Goal: Transaction & Acquisition: Purchase product/service

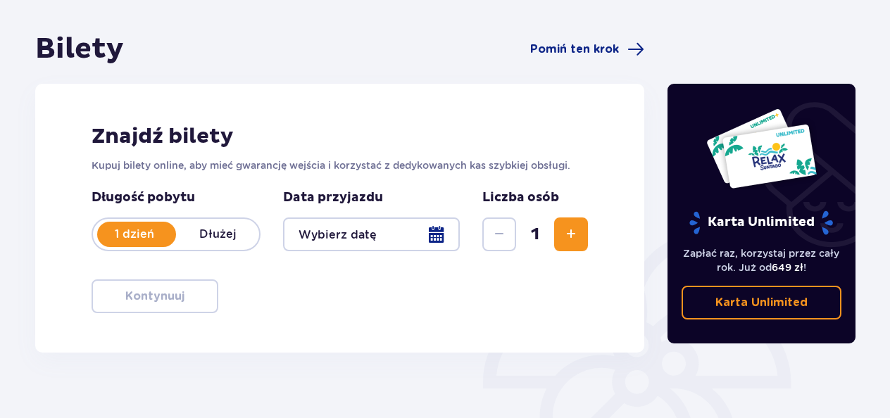
scroll to position [114, 0]
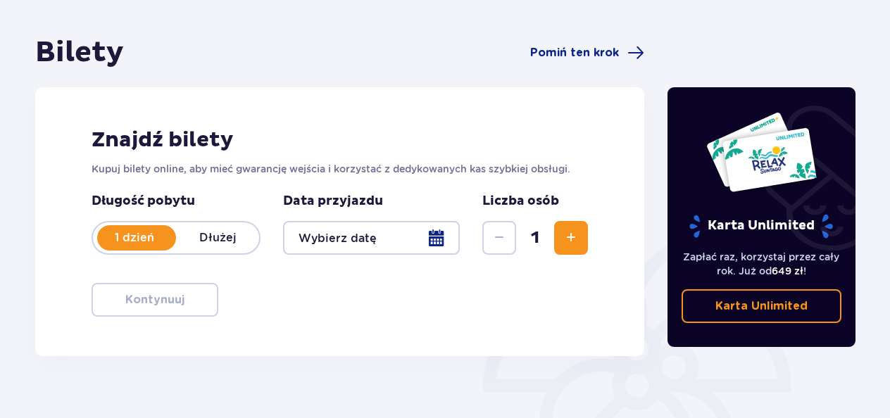
click at [224, 238] on p "Dłużej" at bounding box center [217, 237] width 83 height 15
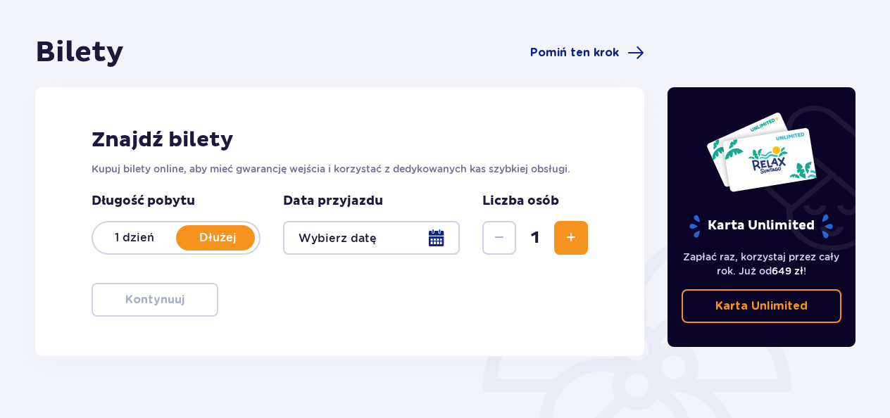
click at [224, 238] on p "Dłużej" at bounding box center [217, 237] width 83 height 15
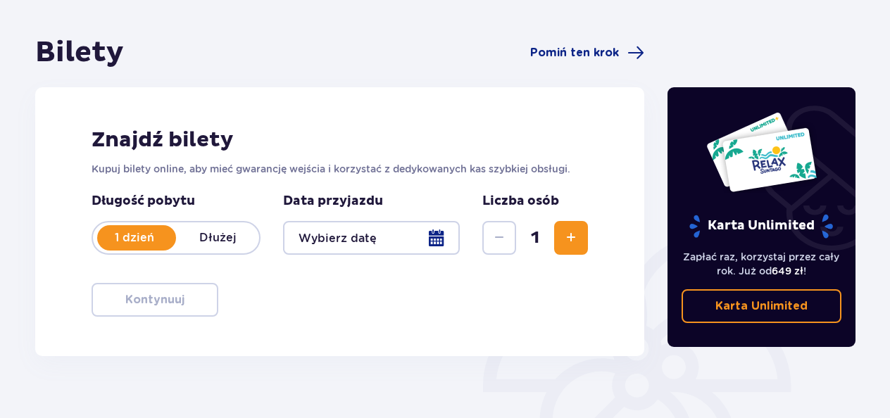
click at [224, 238] on p "Dłużej" at bounding box center [217, 237] width 83 height 15
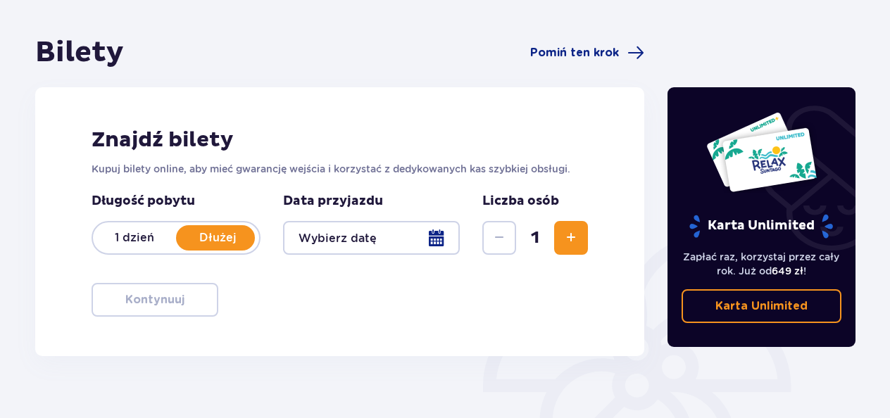
click at [439, 235] on div at bounding box center [371, 238] width 177 height 34
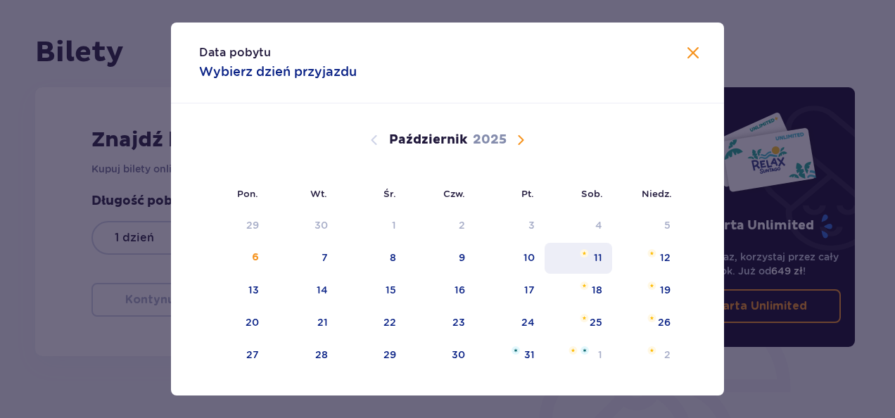
click at [591, 263] on div "11" at bounding box center [579, 258] width 68 height 31
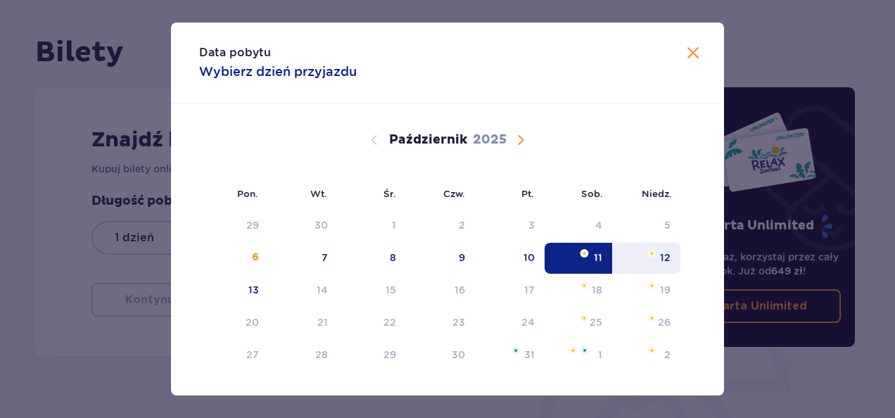
click at [655, 263] on div "12" at bounding box center [646, 258] width 68 height 31
type input "[DATE] - [DATE]"
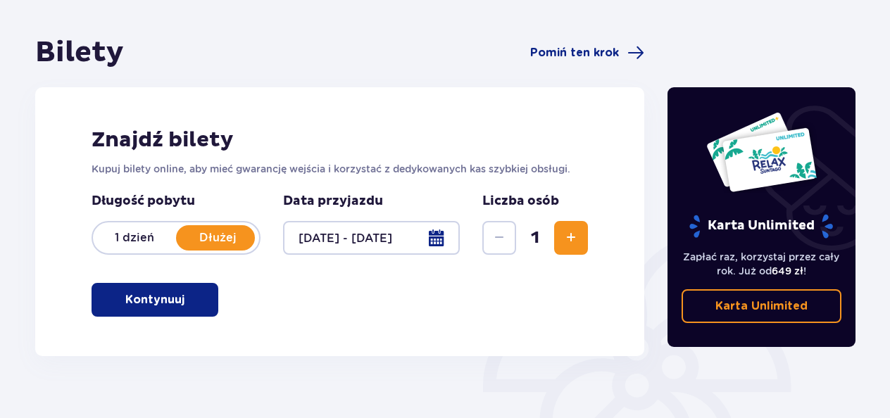
click at [659, 255] on div "Karta Unlimited Zapłać raz, korzystaj przez cały rok. Już od 649 zł ! Karta Unl…" at bounding box center [761, 277] width 211 height 484
click at [579, 246] on button "Zwiększ" at bounding box center [571, 238] width 34 height 34
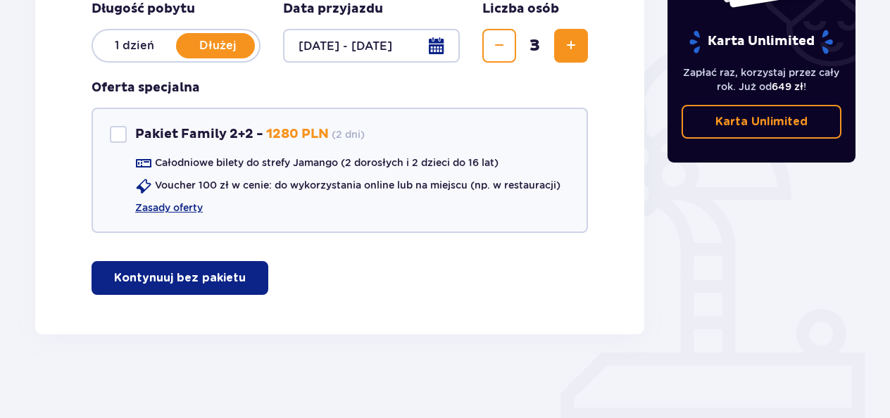
scroll to position [307, 0]
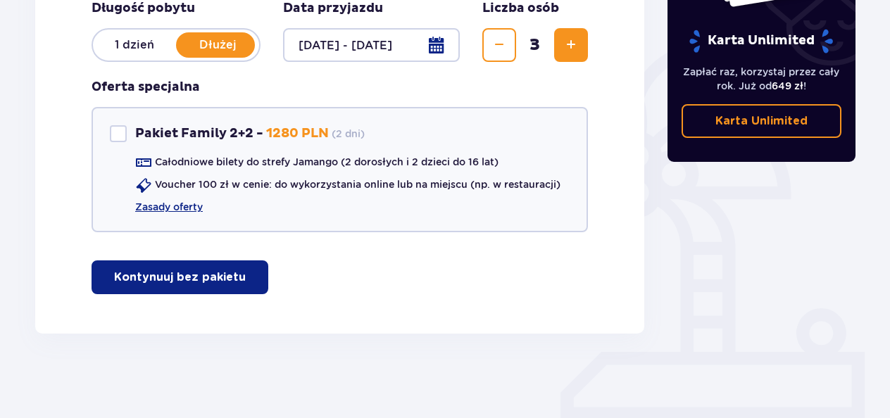
click at [174, 273] on p "Kontynuuj bez pakietu" at bounding box center [180, 277] width 132 height 15
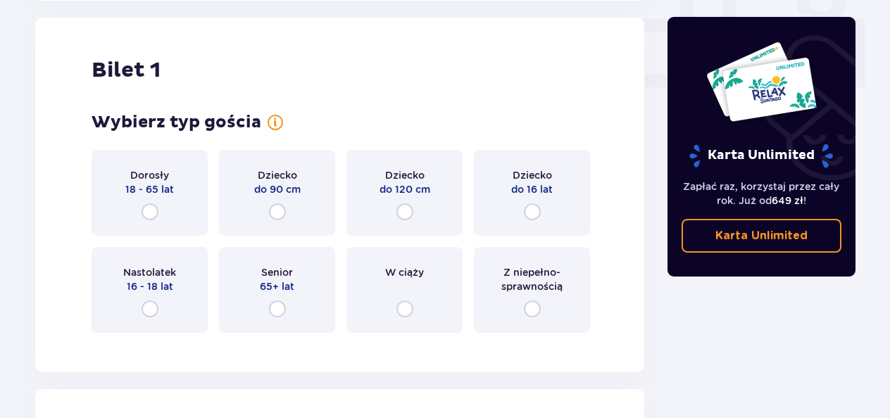
scroll to position [641, 0]
click at [153, 211] on input "radio" at bounding box center [150, 211] width 17 height 17
radio input "true"
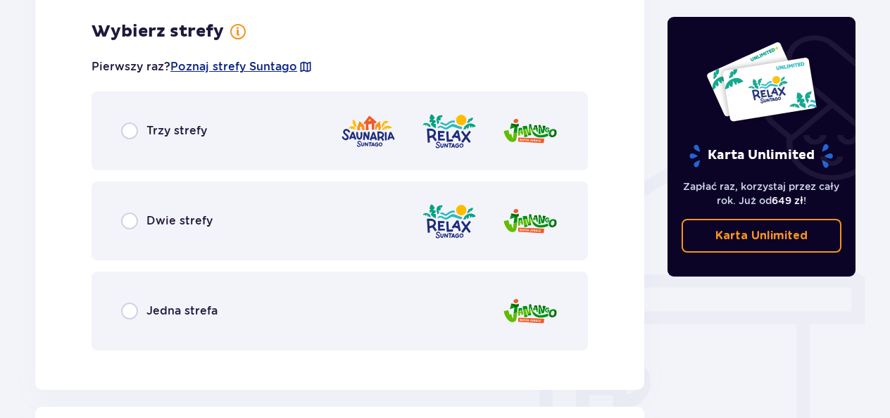
scroll to position [984, 0]
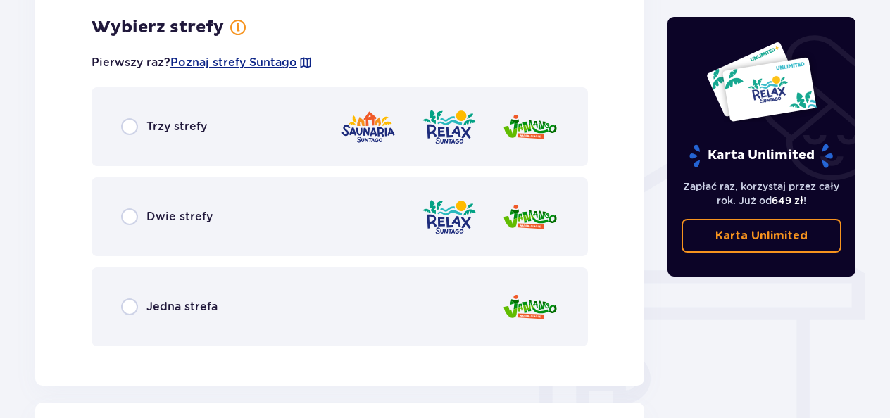
click at [133, 125] on input "radio" at bounding box center [129, 126] width 17 height 17
radio input "true"
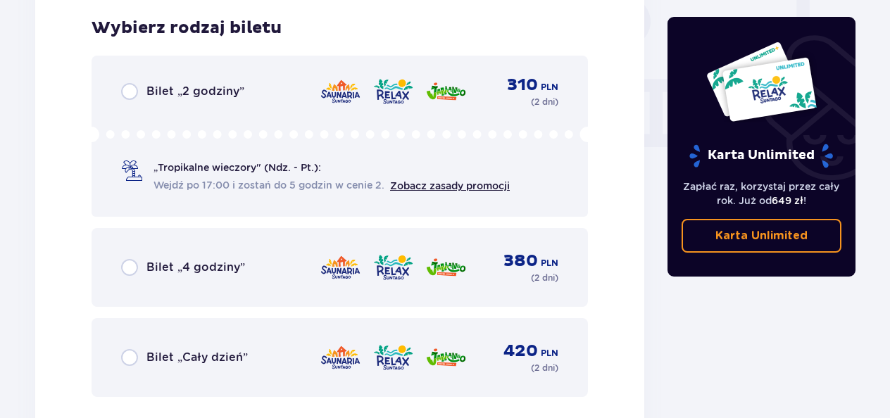
scroll to position [1342, 0]
click at [130, 354] on input "radio" at bounding box center [129, 356] width 17 height 17
radio input "true"
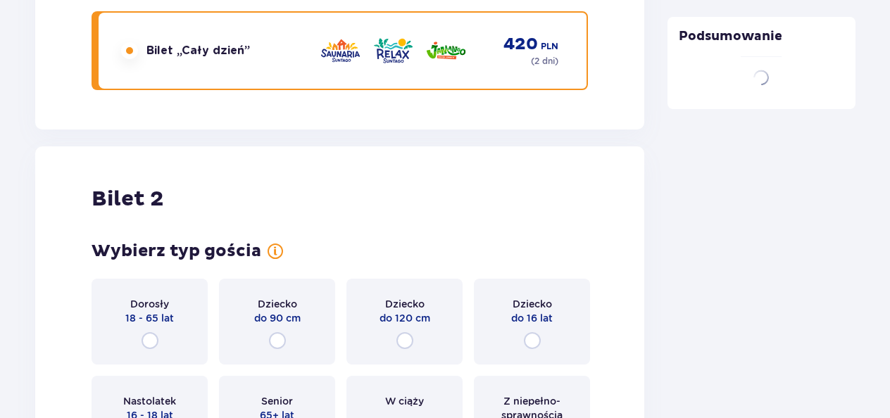
scroll to position [1778, 0]
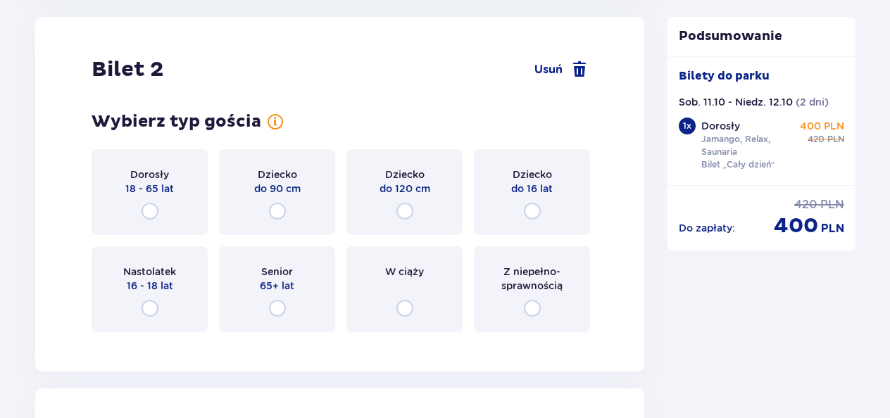
click at [153, 210] on input "radio" at bounding box center [150, 211] width 17 height 17
radio input "true"
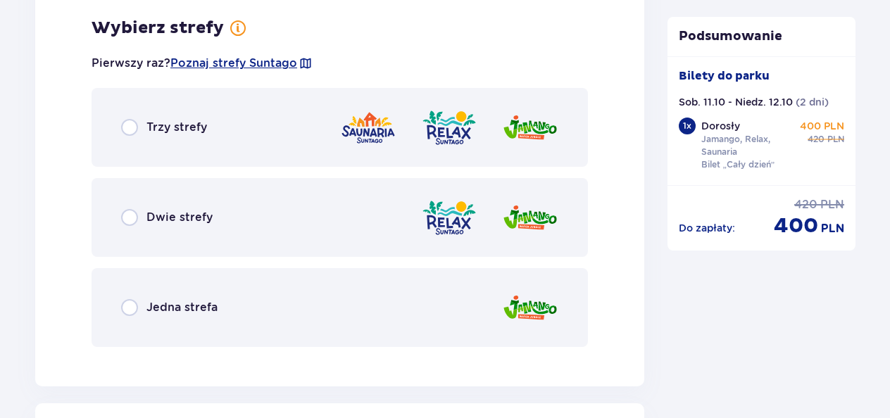
scroll to position [2121, 0]
click at [125, 128] on input "radio" at bounding box center [129, 126] width 17 height 17
radio input "true"
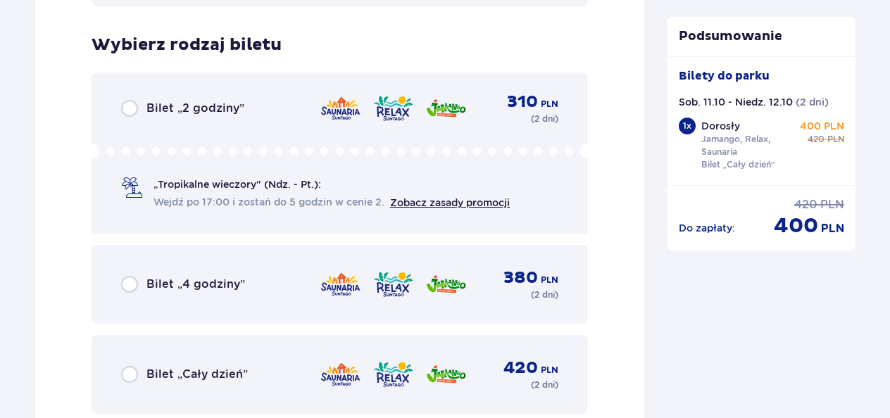
scroll to position [2479, 0]
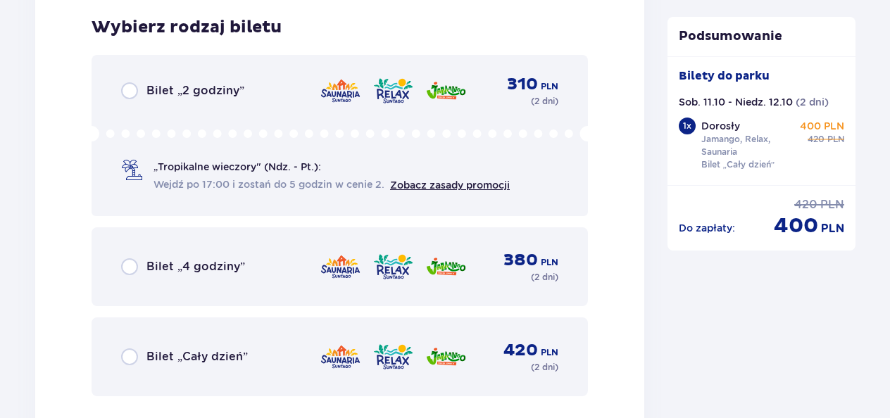
click at [127, 362] on input "radio" at bounding box center [129, 356] width 17 height 17
radio input "true"
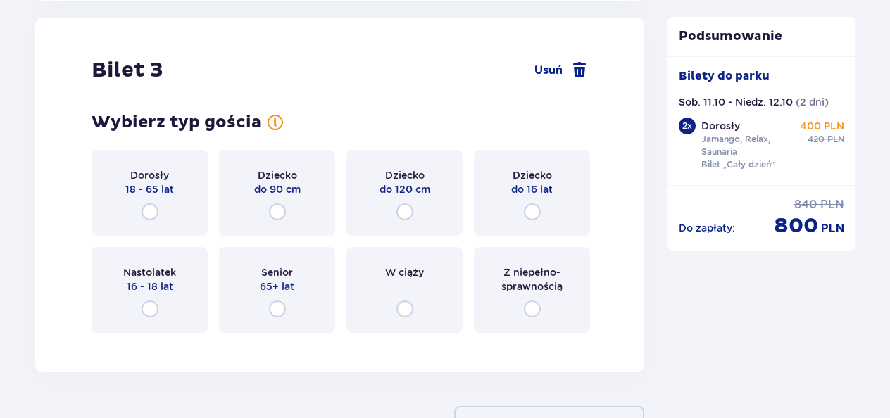
scroll to position [2915, 0]
click at [534, 214] on input "radio" at bounding box center [532, 211] width 17 height 17
radio input "true"
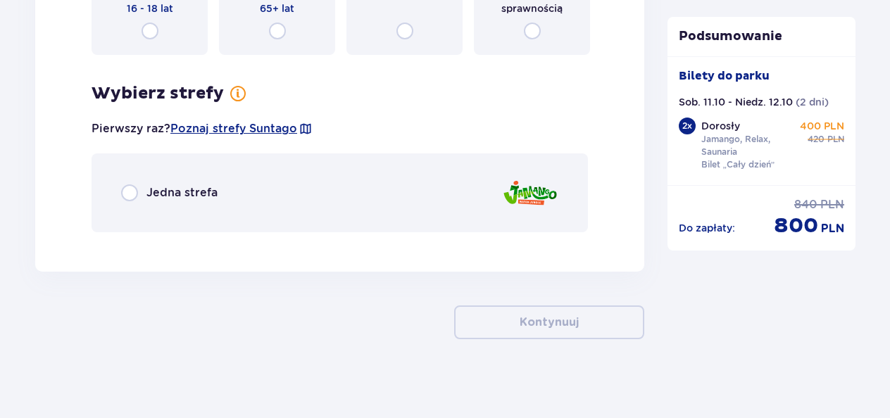
scroll to position [3198, 0]
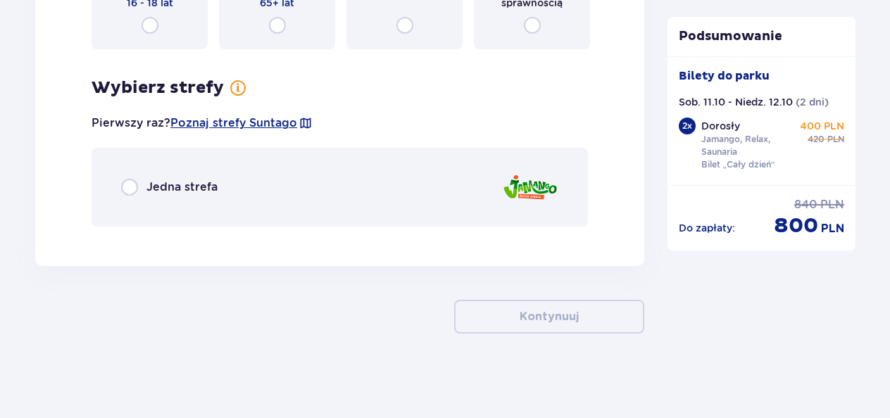
click at [147, 26] on input "radio" at bounding box center [150, 25] width 17 height 17
radio input "true"
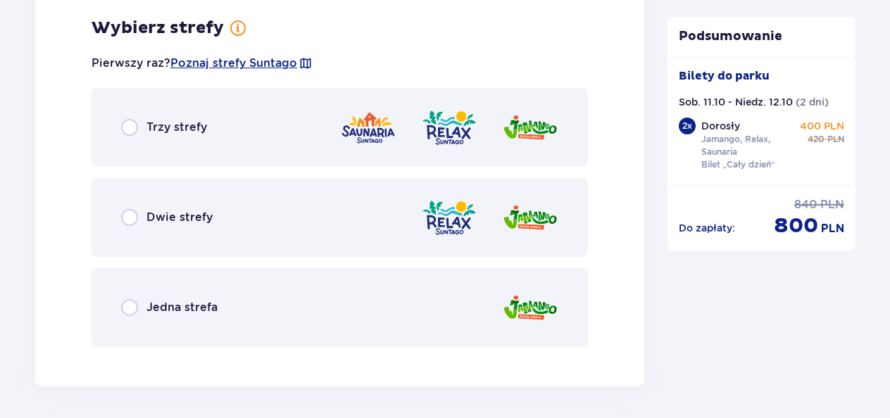
scroll to position [3258, 0]
click at [125, 131] on input "radio" at bounding box center [129, 126] width 17 height 17
radio input "true"
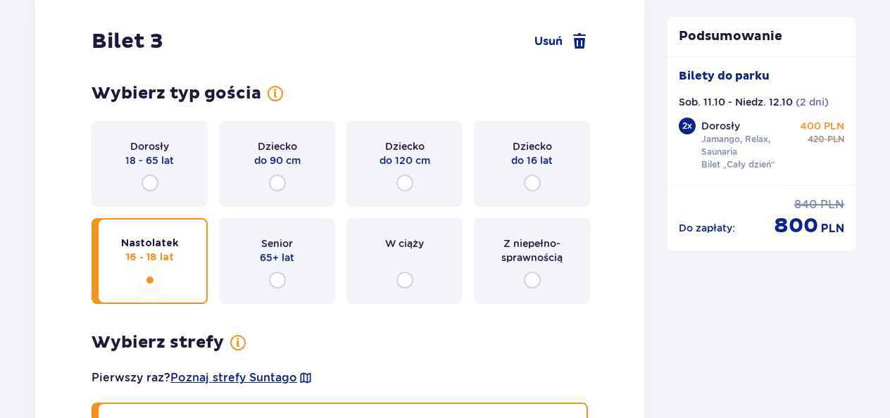
scroll to position [2904, 0]
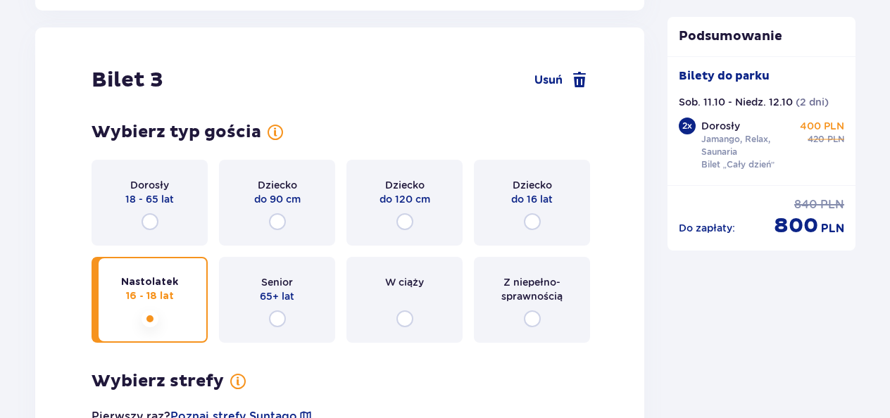
click at [533, 222] on input "radio" at bounding box center [532, 221] width 17 height 17
radio input "true"
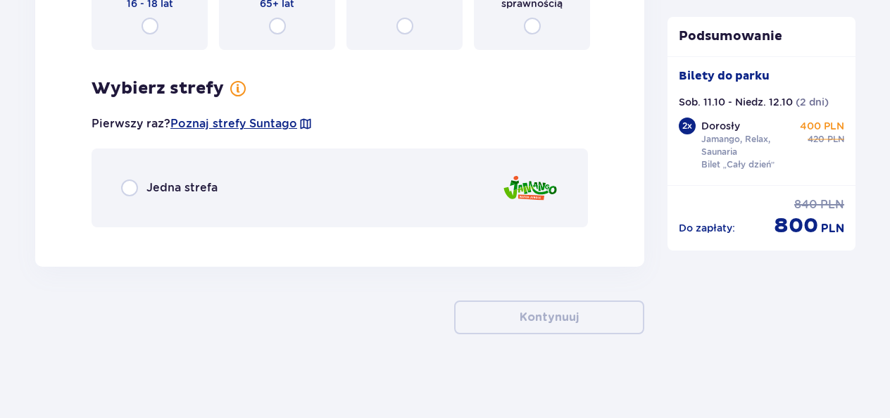
scroll to position [3198, 0]
click at [130, 187] on input "radio" at bounding box center [129, 187] width 17 height 17
radio input "true"
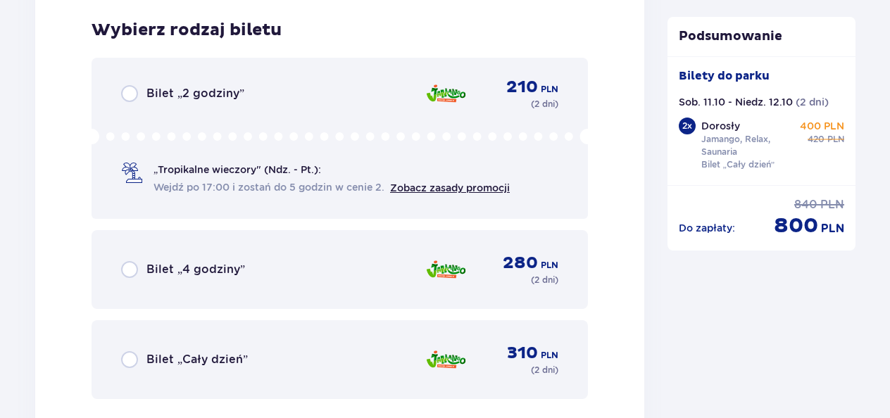
scroll to position [3435, 0]
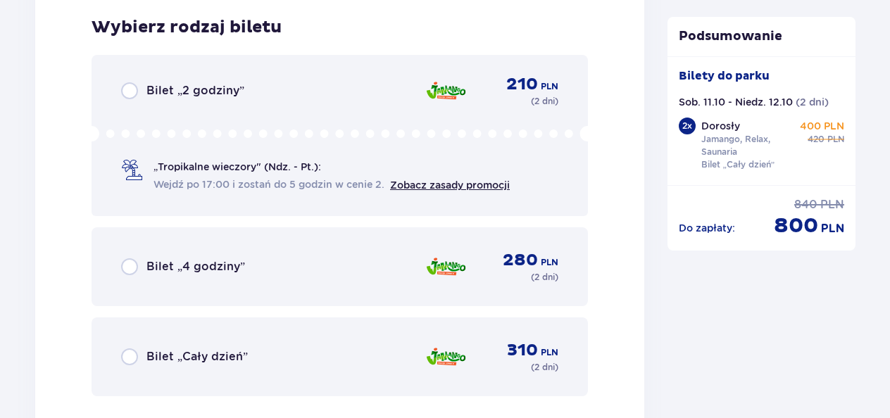
click at [130, 358] on input "radio" at bounding box center [129, 356] width 17 height 17
radio input "true"
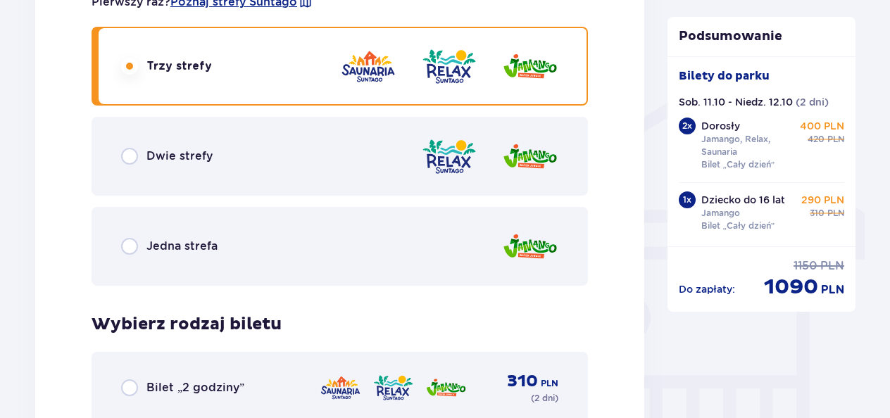
scroll to position [1045, 0]
click at [132, 156] on input "radio" at bounding box center [129, 155] width 17 height 17
radio input "true"
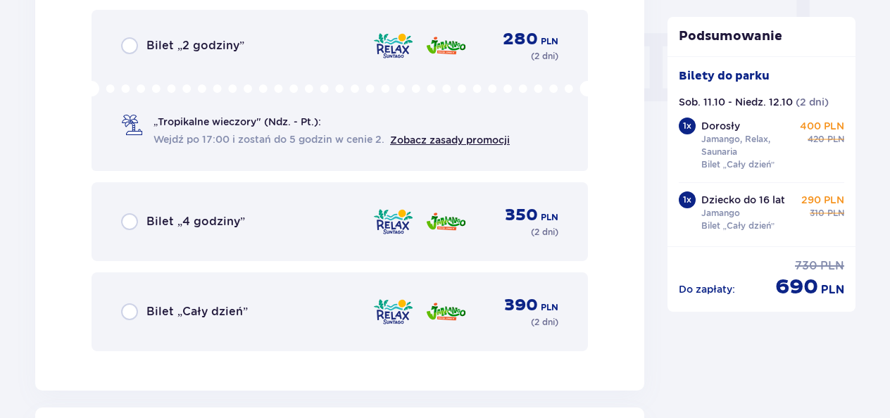
scroll to position [1391, 0]
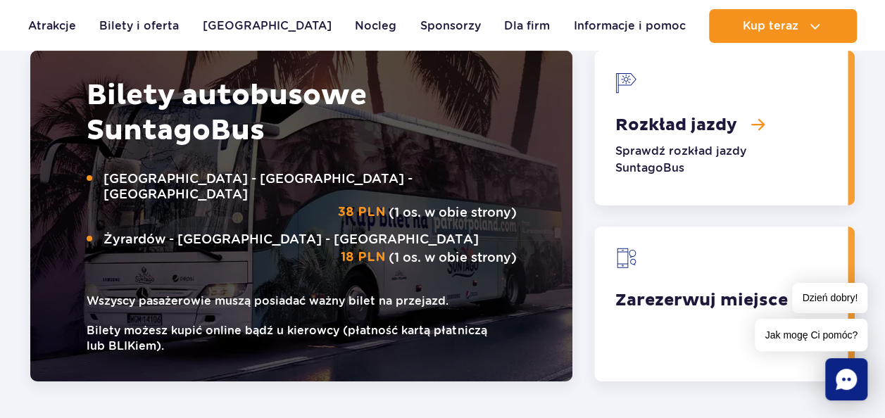
scroll to position [2243, 0]
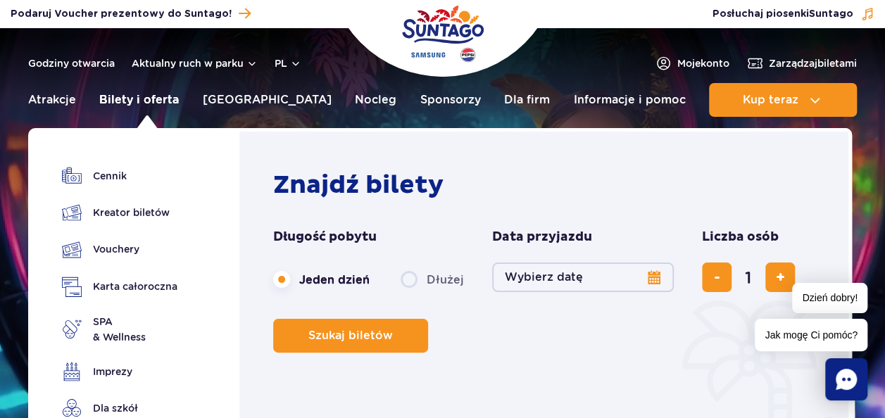
click at [161, 99] on link "Bilety i oferta" at bounding box center [139, 100] width 80 height 34
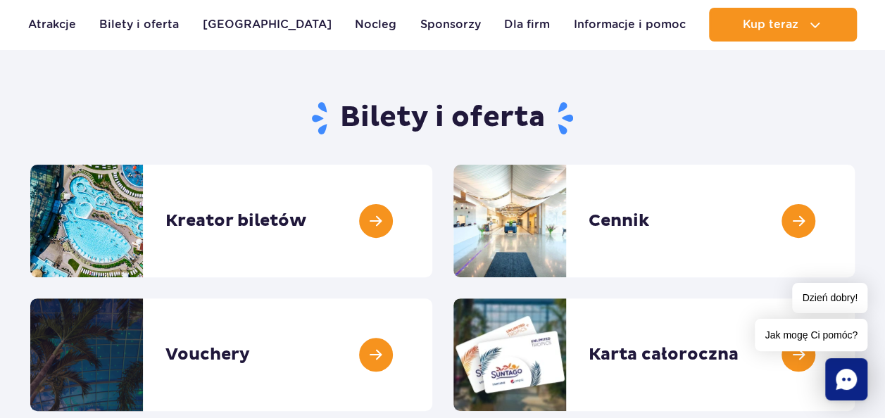
scroll to position [197, 0]
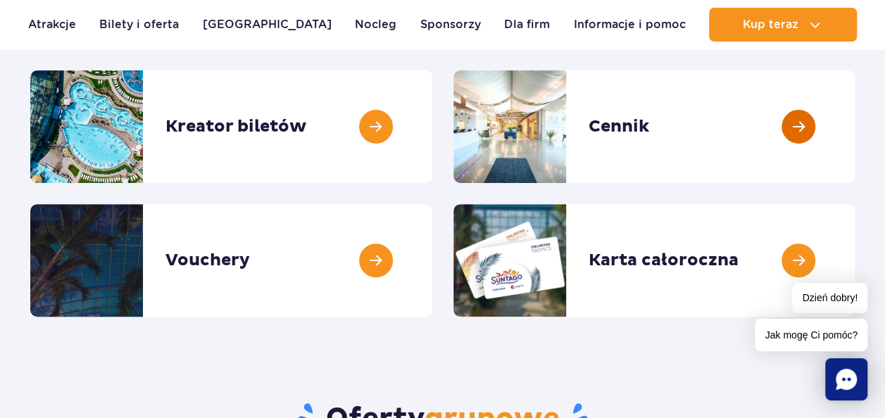
click at [855, 123] on link at bounding box center [855, 126] width 0 height 113
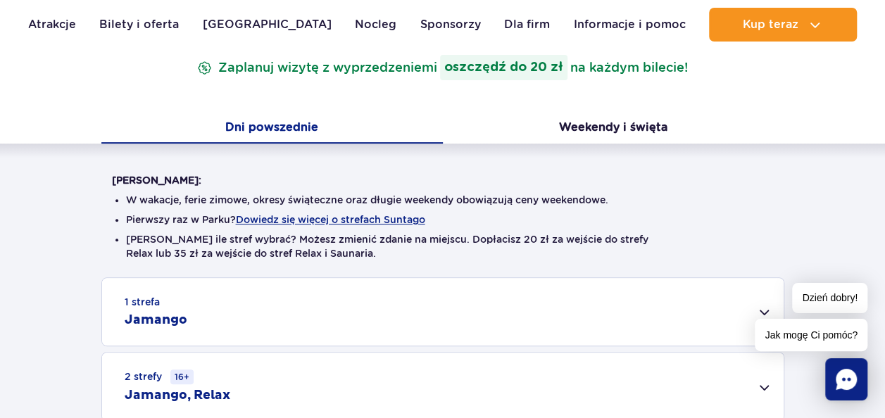
scroll to position [253, 0]
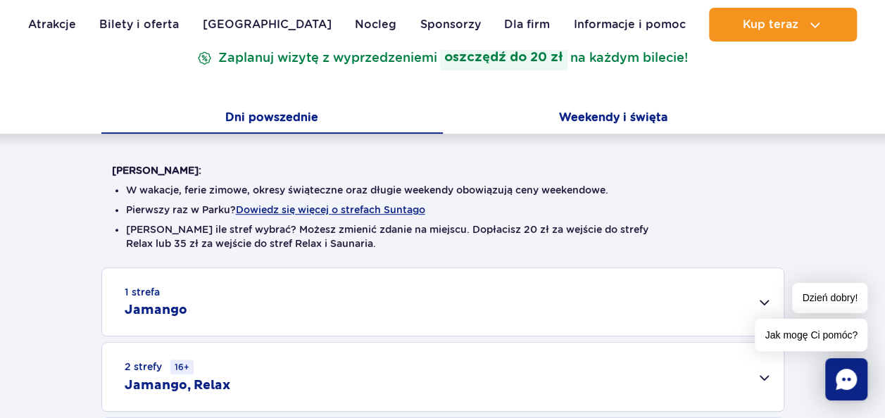
click at [614, 115] on button "Weekendy i święta" at bounding box center [613, 119] width 341 height 30
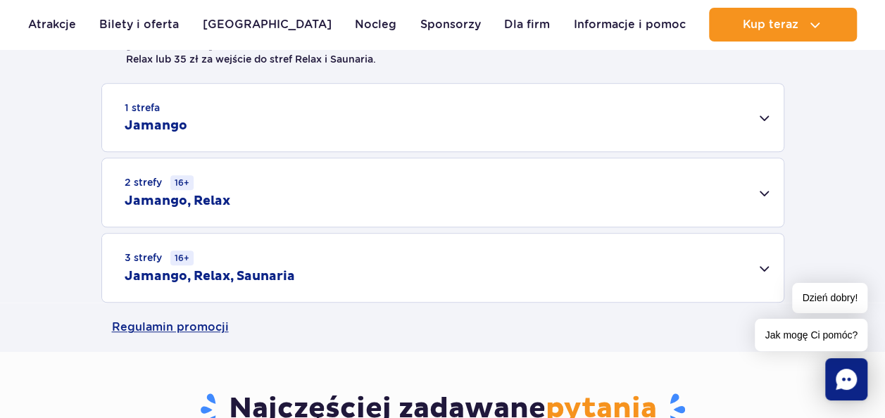
scroll to position [451, 0]
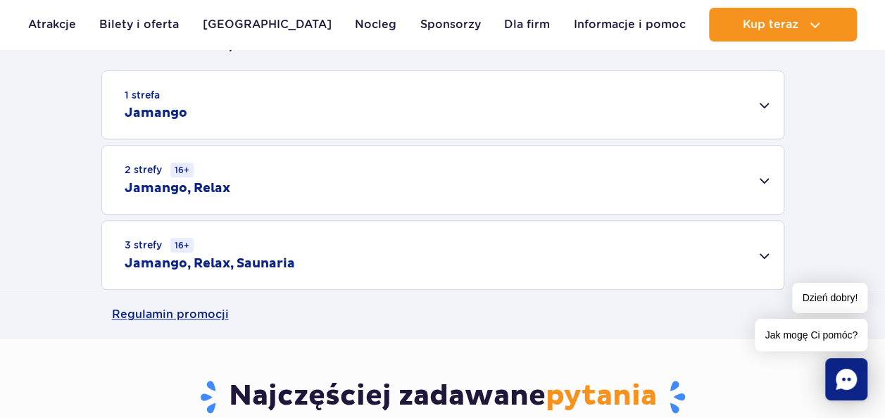
click at [781, 94] on div "1 strefa Jamango" at bounding box center [442, 105] width 681 height 68
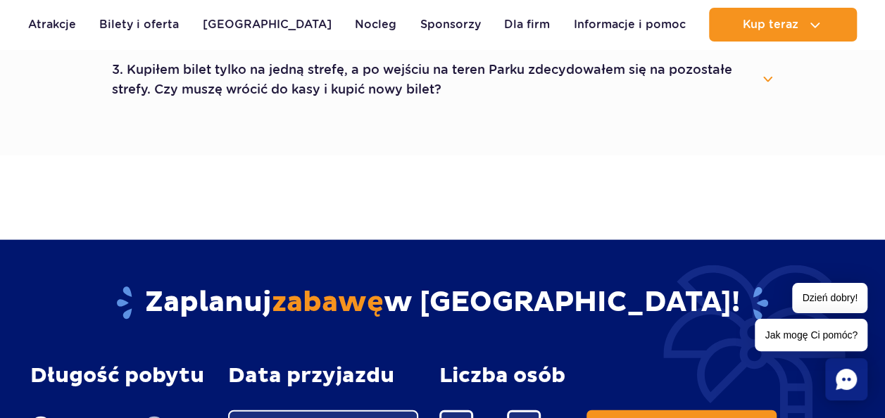
scroll to position [1492, 0]
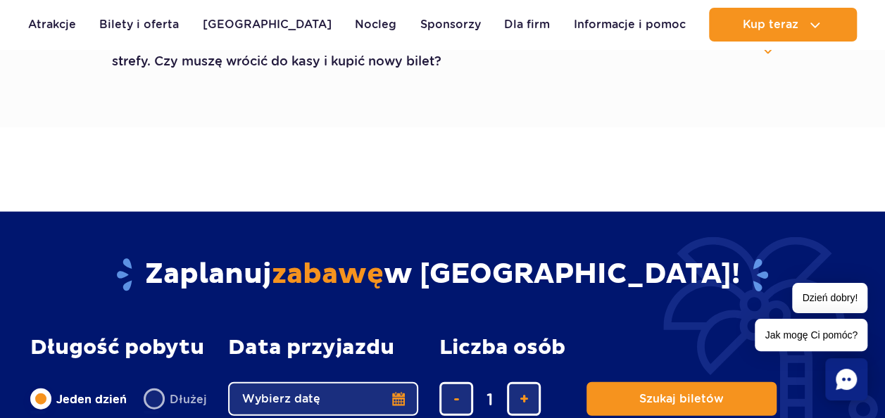
click at [159, 392] on label "Dłużej" at bounding box center [175, 399] width 63 height 30
click at [159, 411] on input "Dłużej" at bounding box center [151, 412] width 15 height 3
radio input "false"
radio input "true"
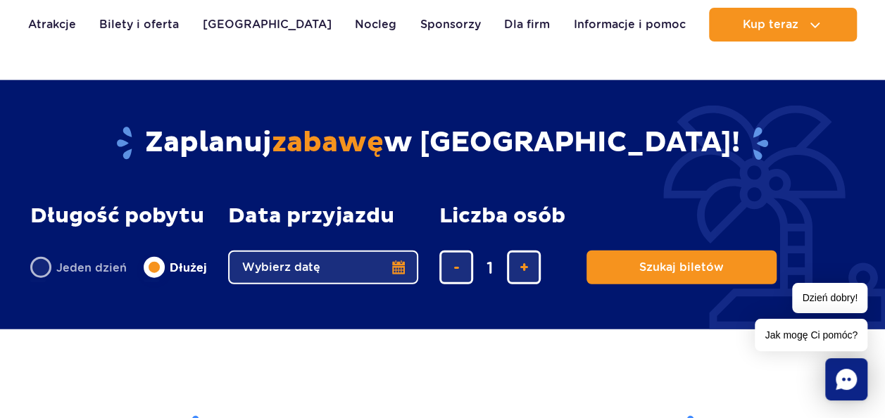
scroll to position [1680, 0]
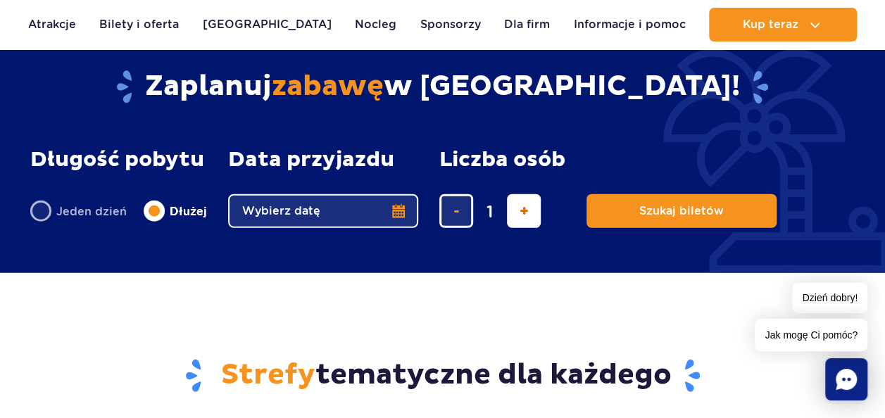
click at [521, 211] on span "dodaj bilet" at bounding box center [524, 211] width 9 height 0
type input "3"
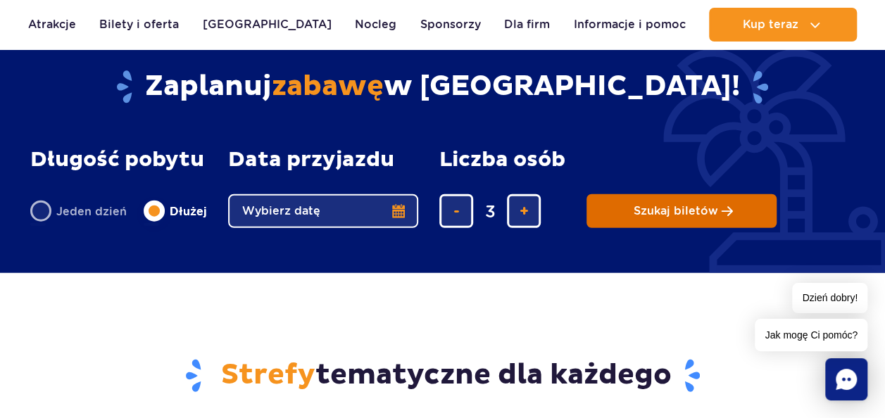
click at [687, 211] on span "Szukaj biletów" at bounding box center [676, 211] width 84 height 13
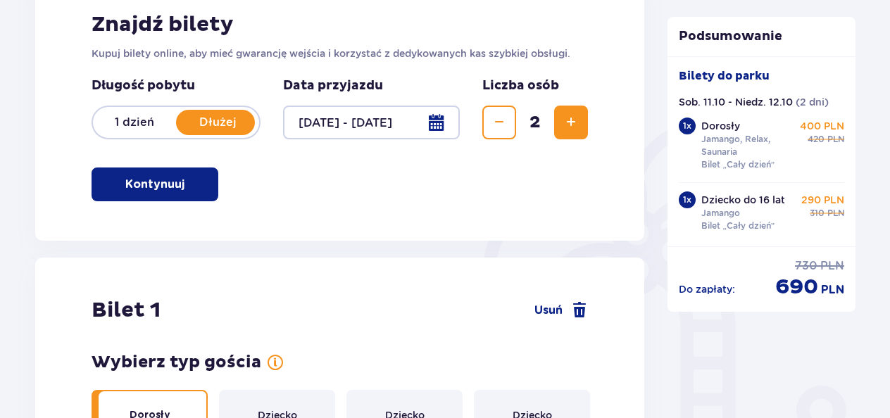
scroll to position [233, 0]
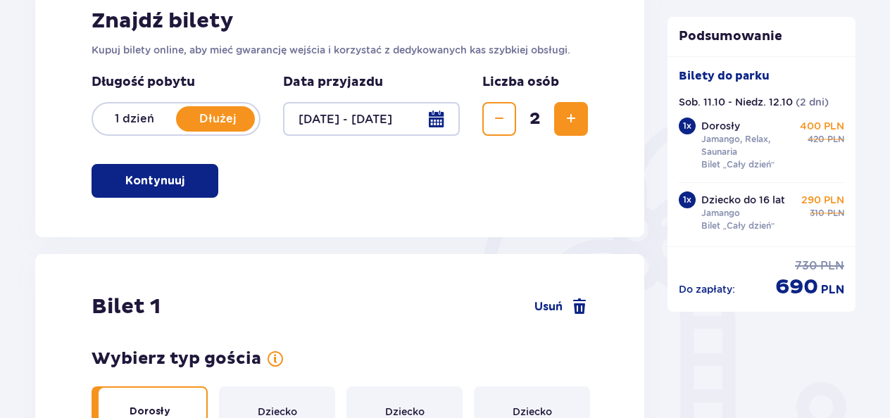
click at [567, 117] on span "Zwiększ" at bounding box center [570, 119] width 17 height 17
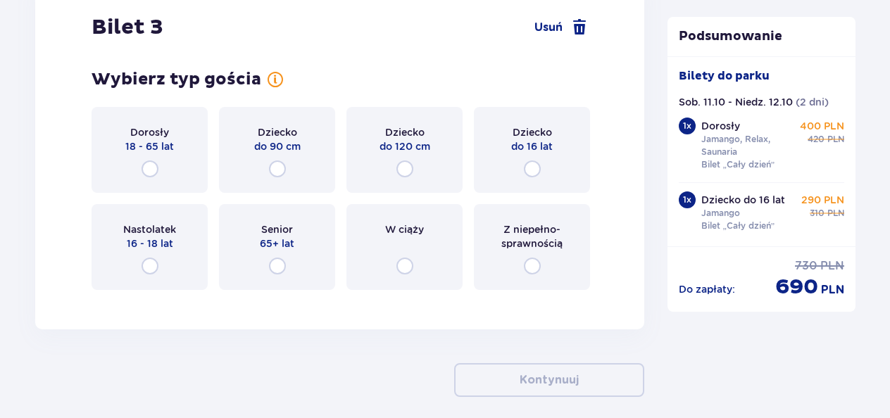
scroll to position [2793, 0]
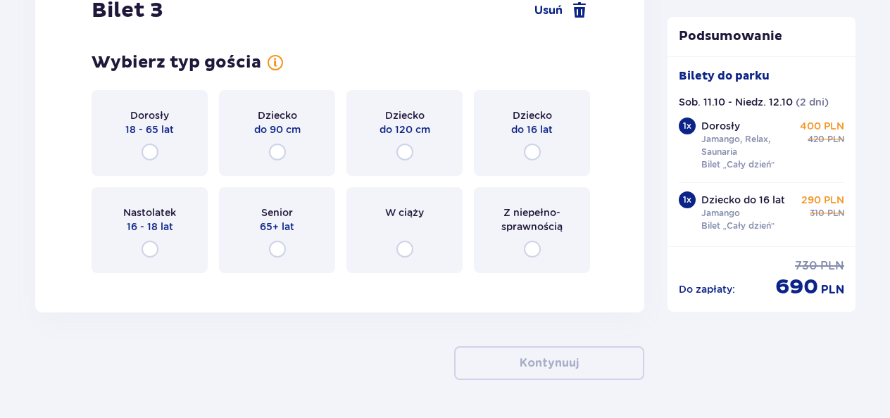
click at [152, 157] on input "radio" at bounding box center [150, 152] width 17 height 17
radio input "true"
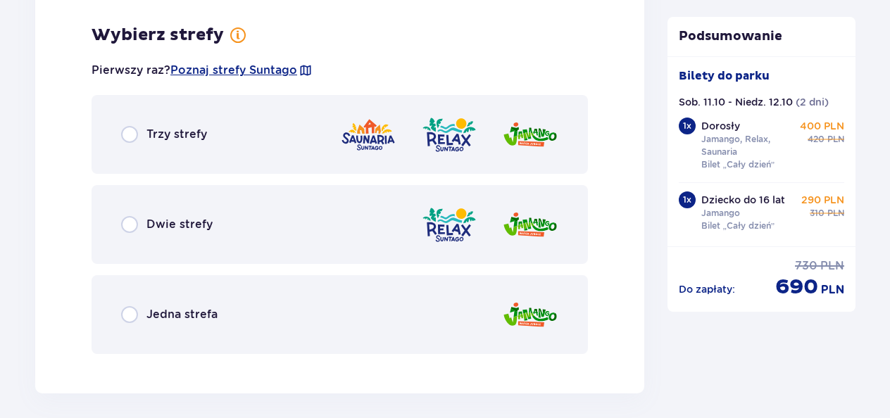
scroll to position [3078, 0]
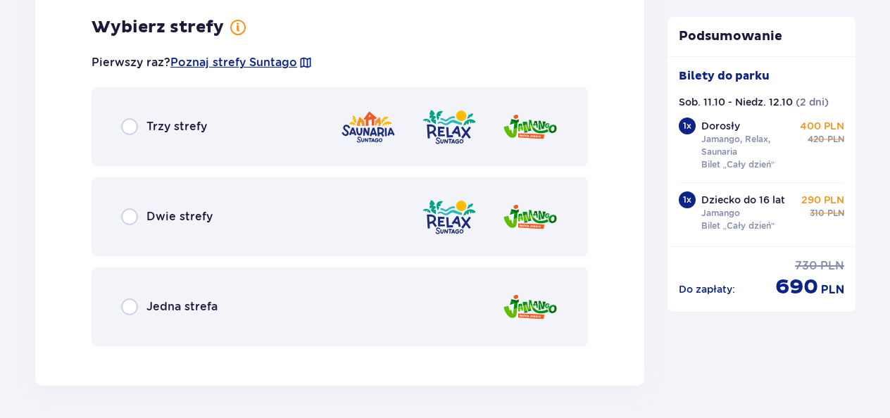
click at [127, 308] on input "radio" at bounding box center [129, 306] width 17 height 17
radio input "true"
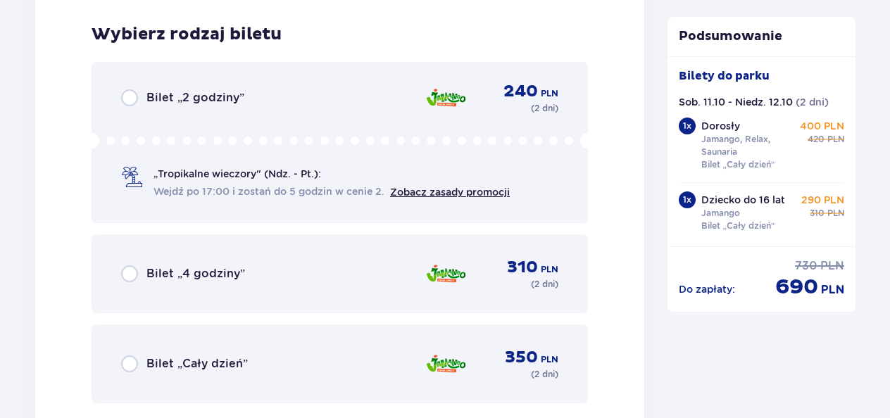
scroll to position [3435, 0]
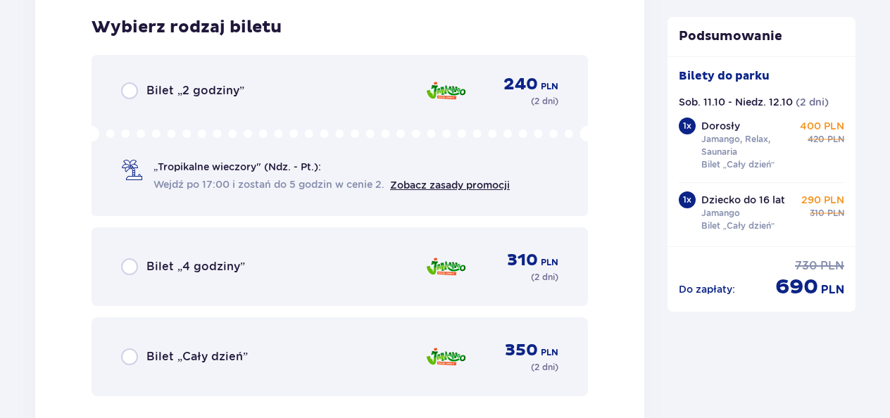
click at [131, 359] on input "radio" at bounding box center [129, 356] width 17 height 17
radio input "true"
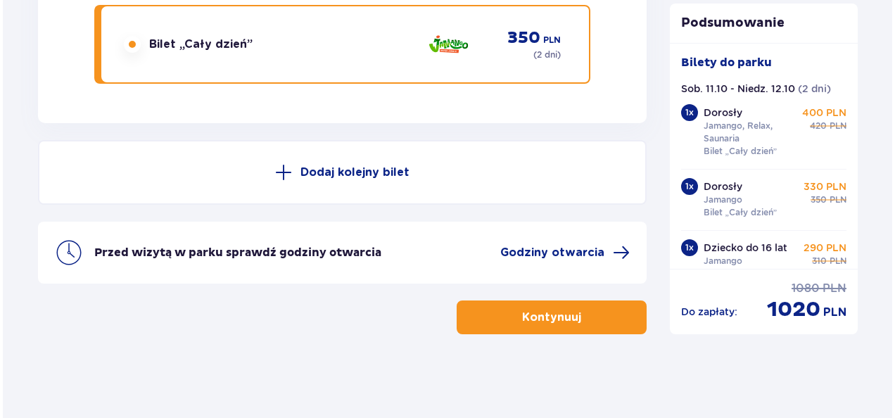
scroll to position [3749, 0]
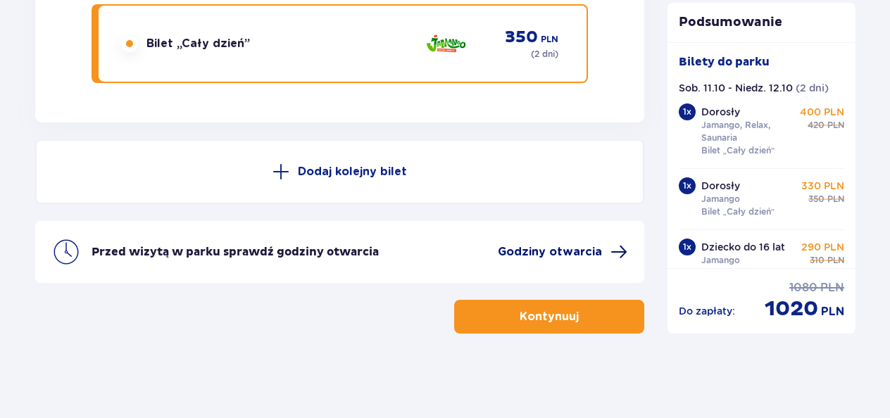
click at [621, 248] on span at bounding box center [618, 252] width 17 height 17
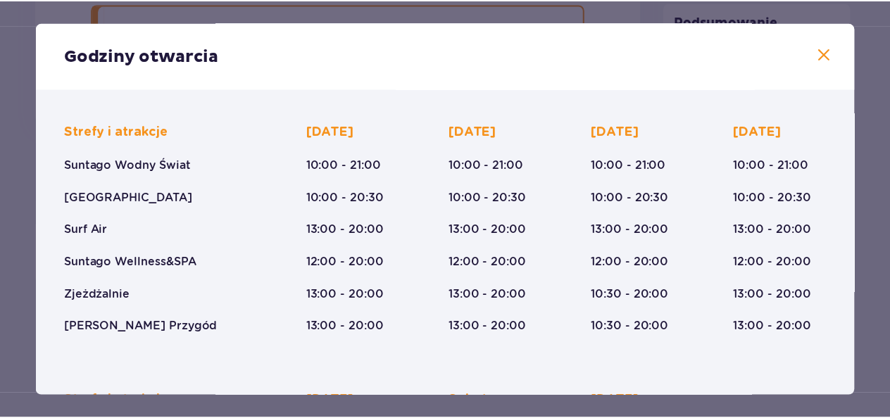
scroll to position [327, 0]
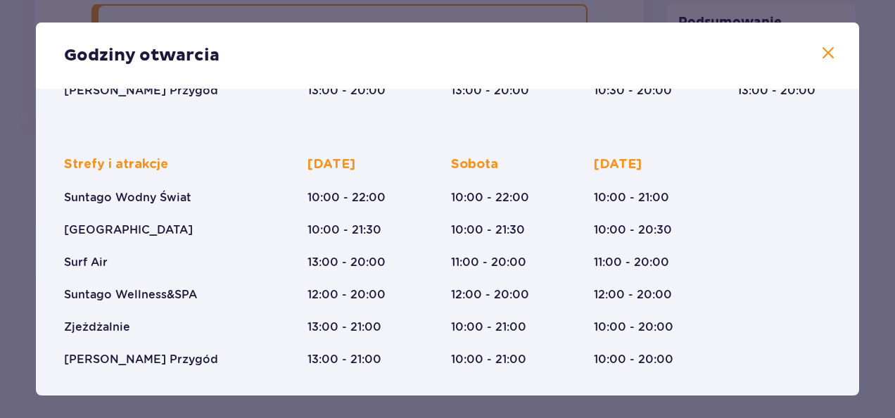
click at [824, 56] on span at bounding box center [828, 53] width 17 height 17
